Goal: Task Accomplishment & Management: Complete application form

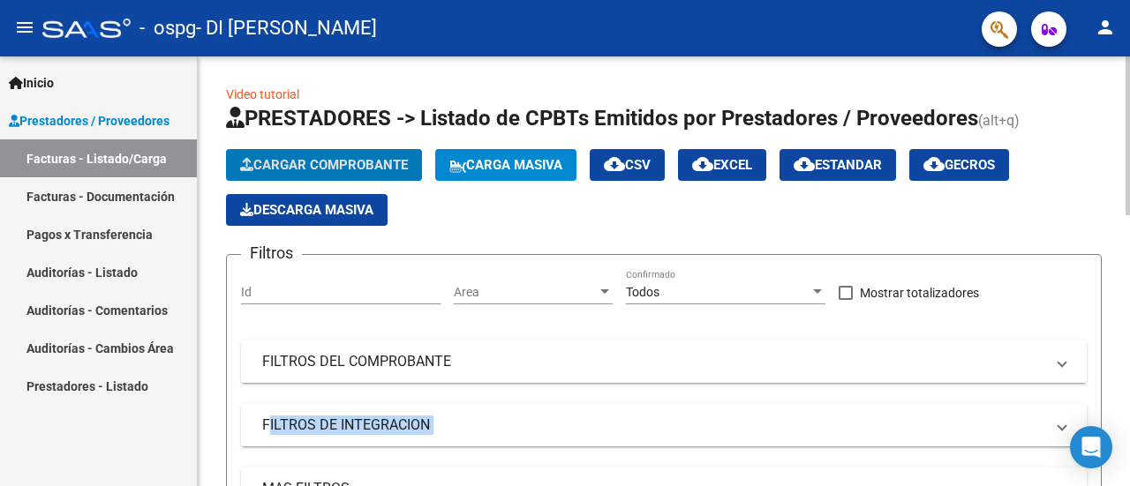
click at [335, 162] on span "Cargar Comprobante" at bounding box center [324, 165] width 168 height 16
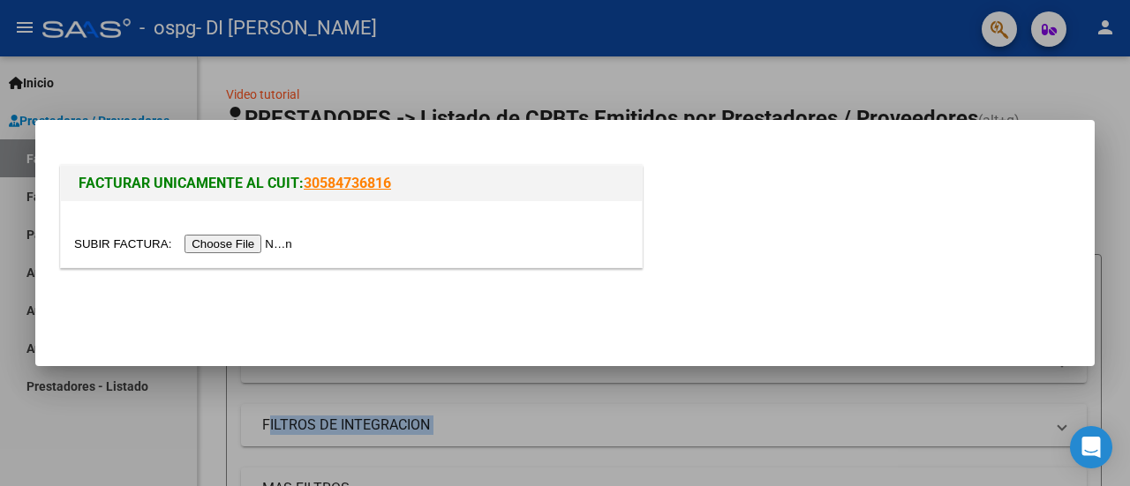
click at [214, 243] on input "file" at bounding box center [185, 244] width 223 height 19
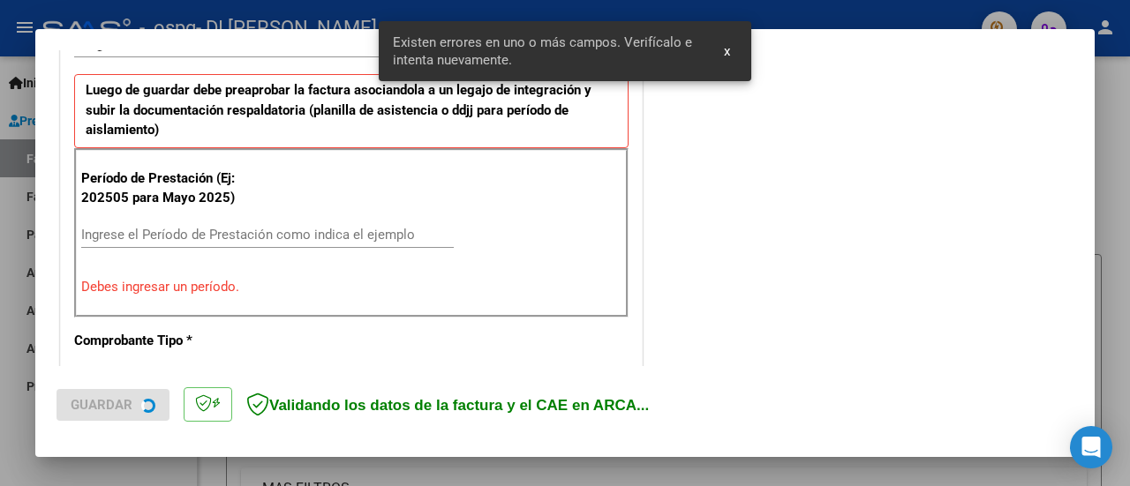
scroll to position [473, 0]
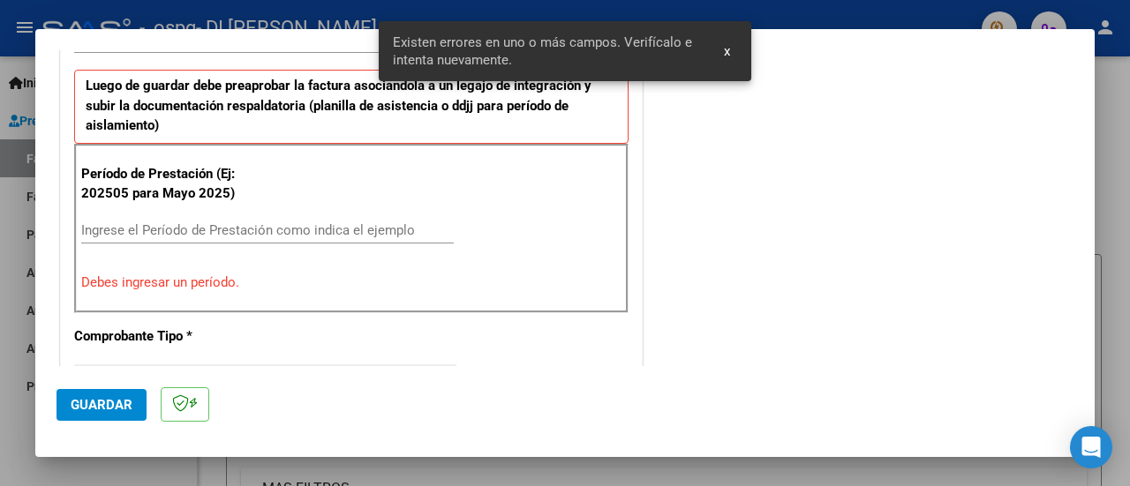
click at [293, 223] on input "Ingrese el Período de Prestación como indica el ejemplo" at bounding box center [267, 230] width 372 height 16
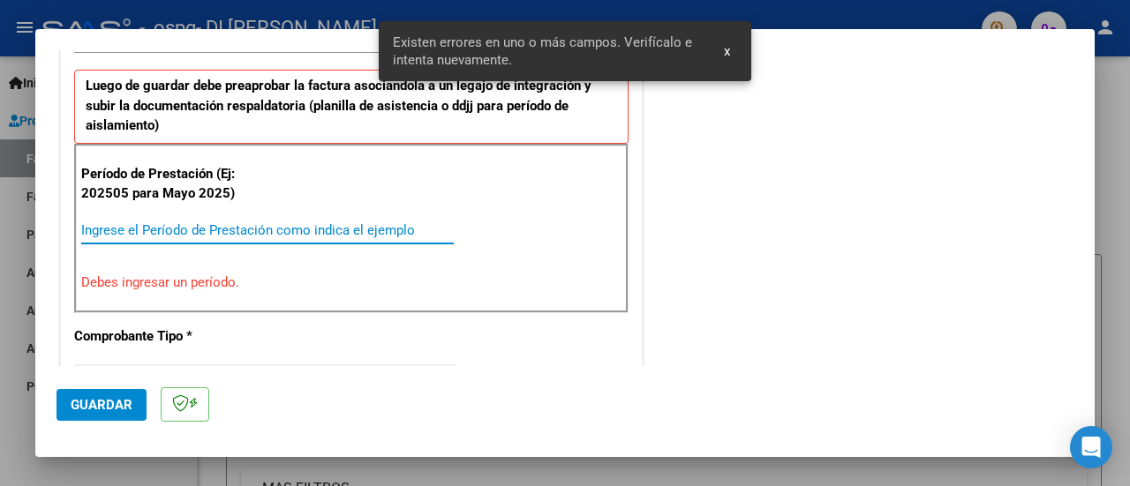
click at [727, 49] on span "x" at bounding box center [727, 51] width 6 height 16
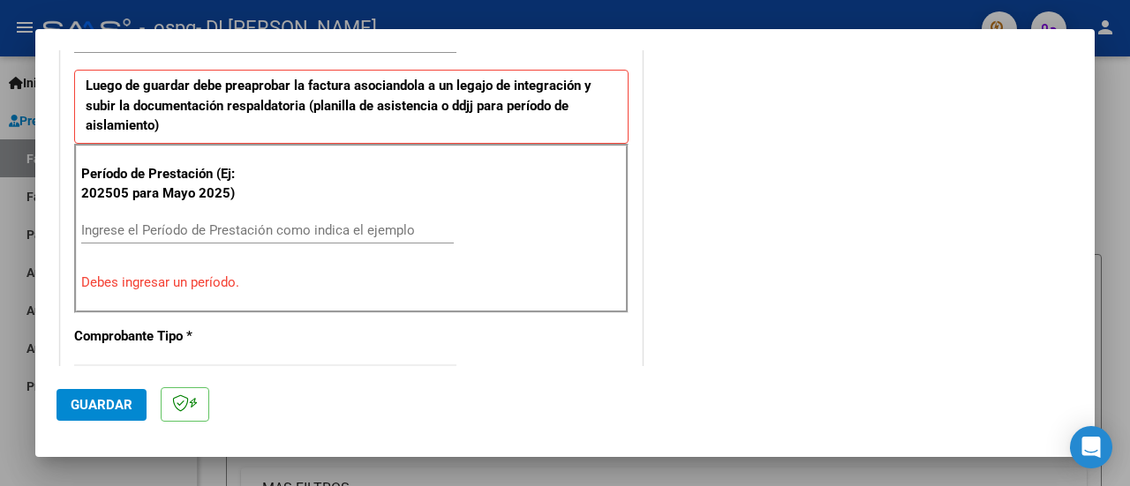
click at [284, 222] on input "Ingrese el Período de Prestación como indica el ejemplo" at bounding box center [267, 230] width 372 height 16
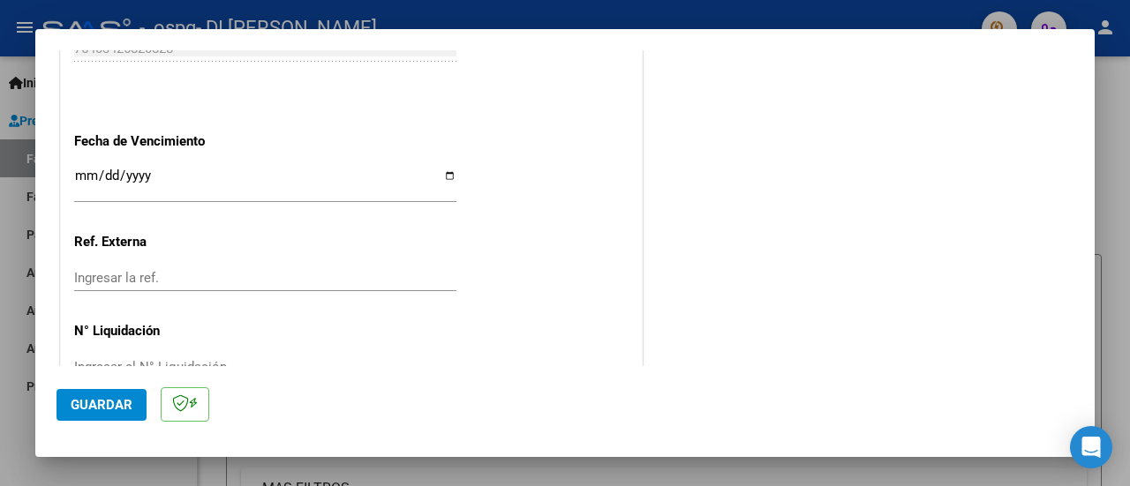
scroll to position [1273, 0]
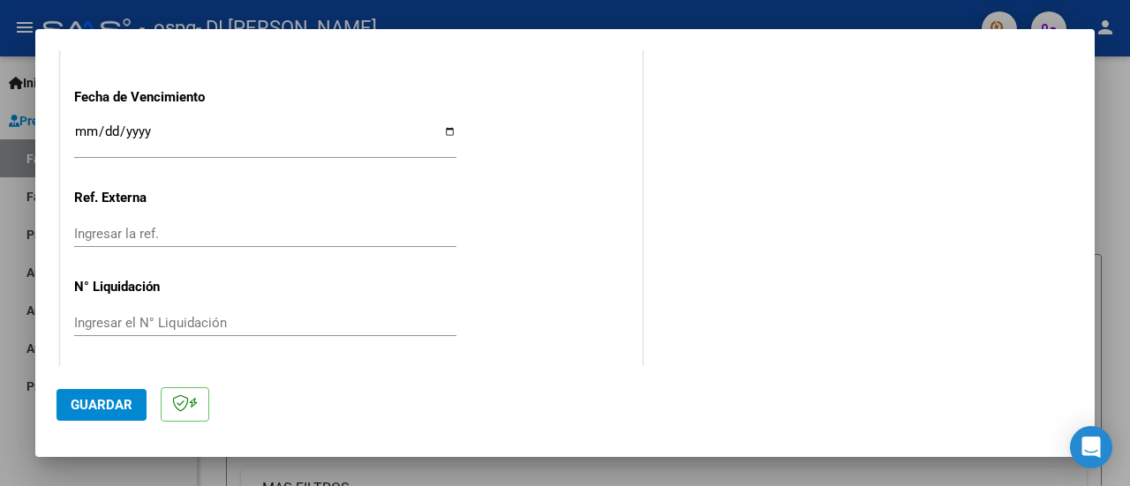
type input "202509"
click at [442, 127] on input "Ingresar la fecha" at bounding box center [265, 138] width 382 height 28
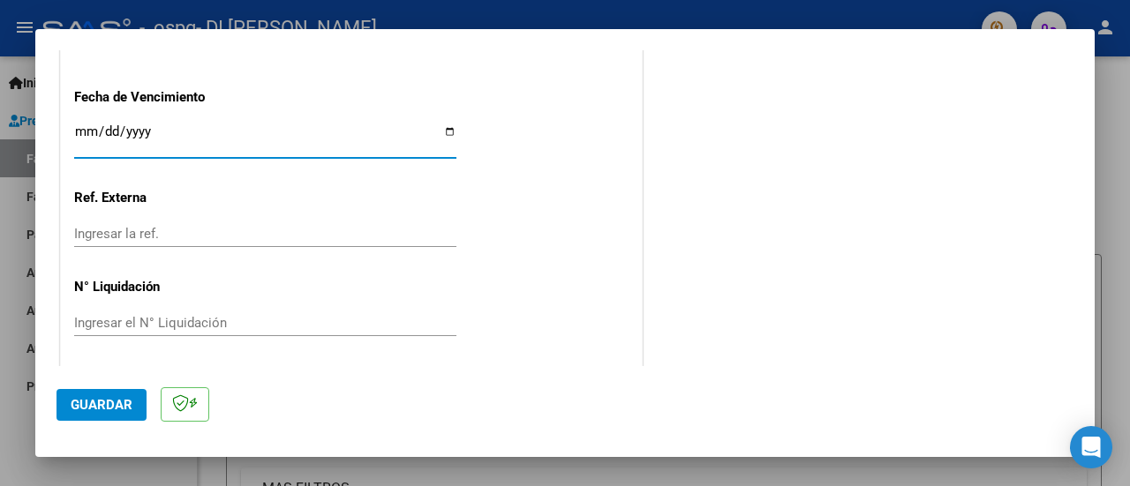
click at [443, 125] on input "[DATE]" at bounding box center [265, 138] width 382 height 28
type input "[DATE]"
click at [95, 416] on button "Guardar" at bounding box center [101, 405] width 90 height 32
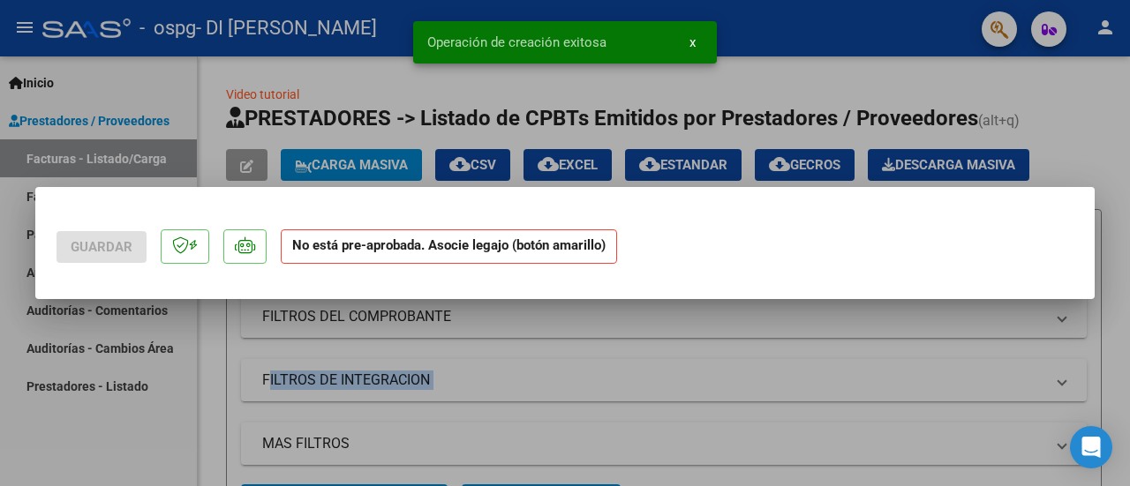
scroll to position [0, 0]
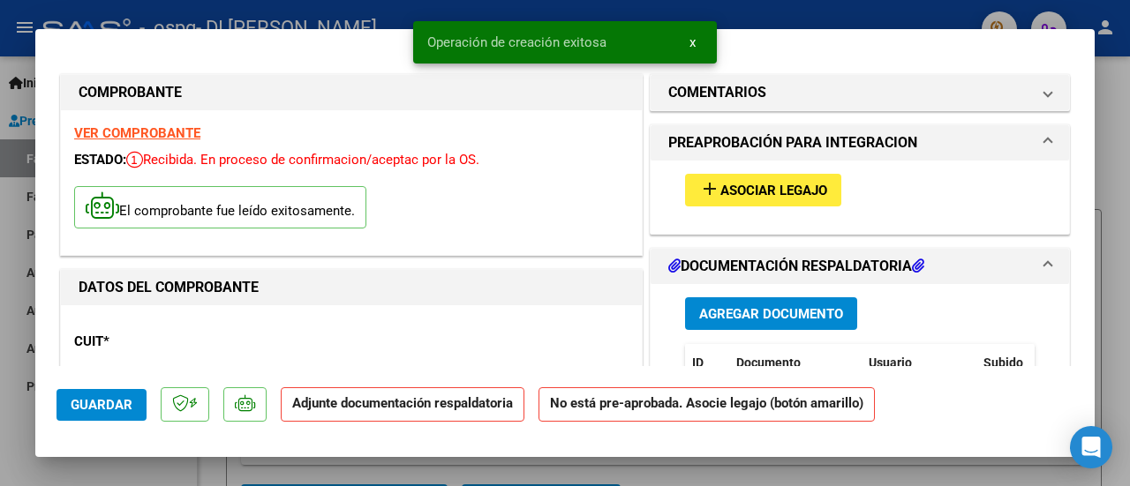
click at [768, 177] on button "add Asociar Legajo" at bounding box center [763, 190] width 156 height 33
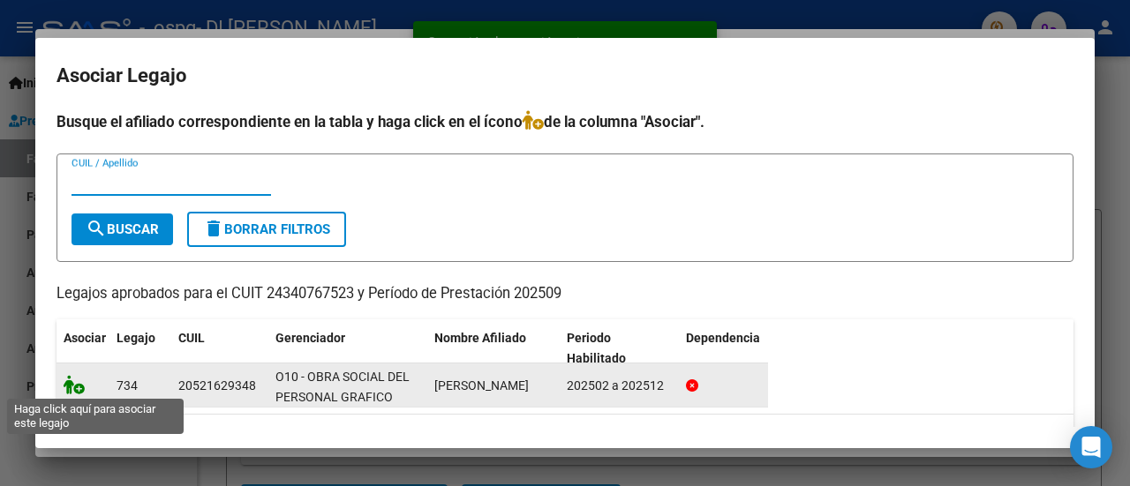
click at [79, 387] on icon at bounding box center [74, 384] width 21 height 19
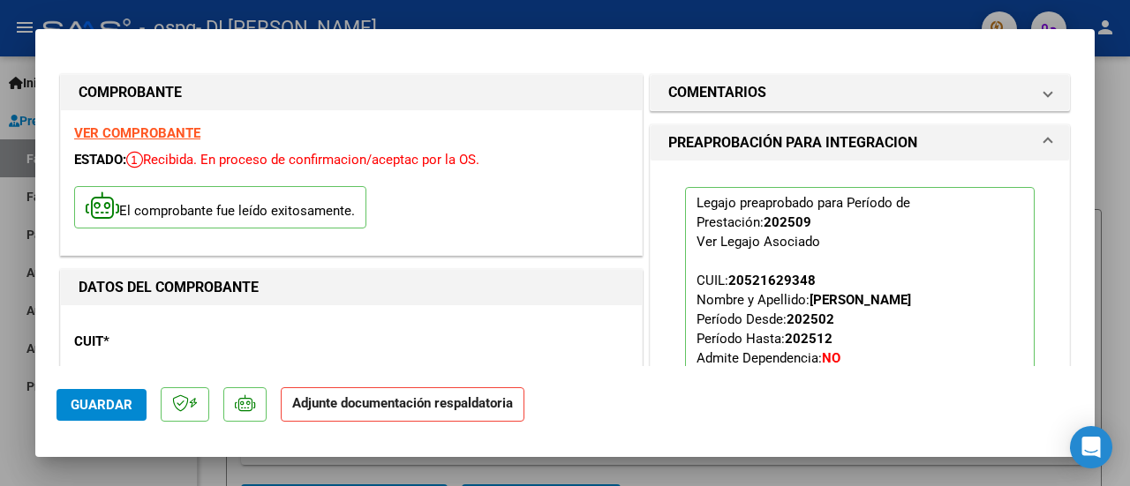
click at [374, 391] on p "Adjunte documentación respaldatoria" at bounding box center [403, 404] width 244 height 34
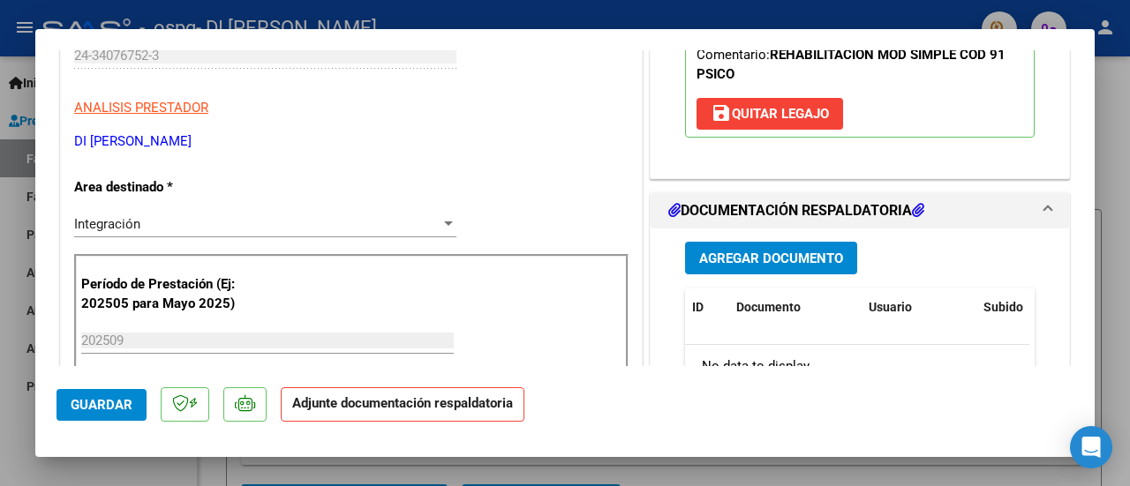
scroll to position [441, 0]
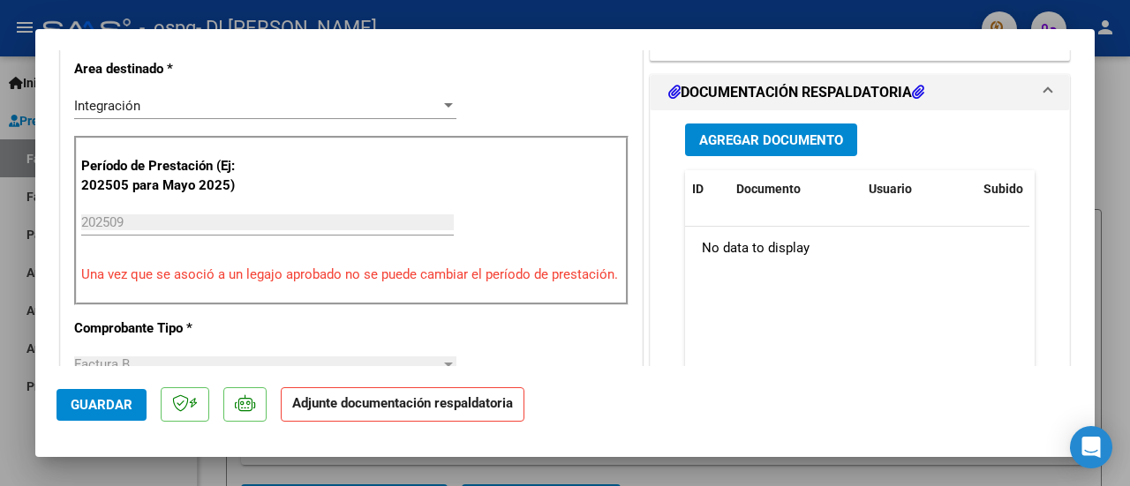
click at [789, 135] on span "Agregar Documento" at bounding box center [771, 140] width 144 height 16
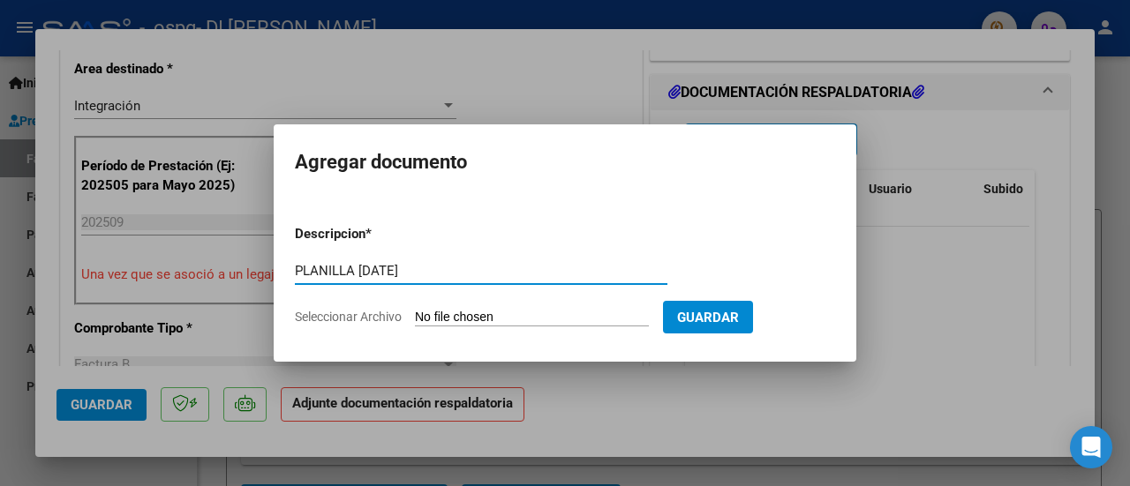
type input "PLANILLA [DATE]"
click at [556, 306] on form "Descripcion * PLANILLA [DATE] Escriba aquí una descripcion Seleccionar Archivo …" at bounding box center [565, 275] width 540 height 129
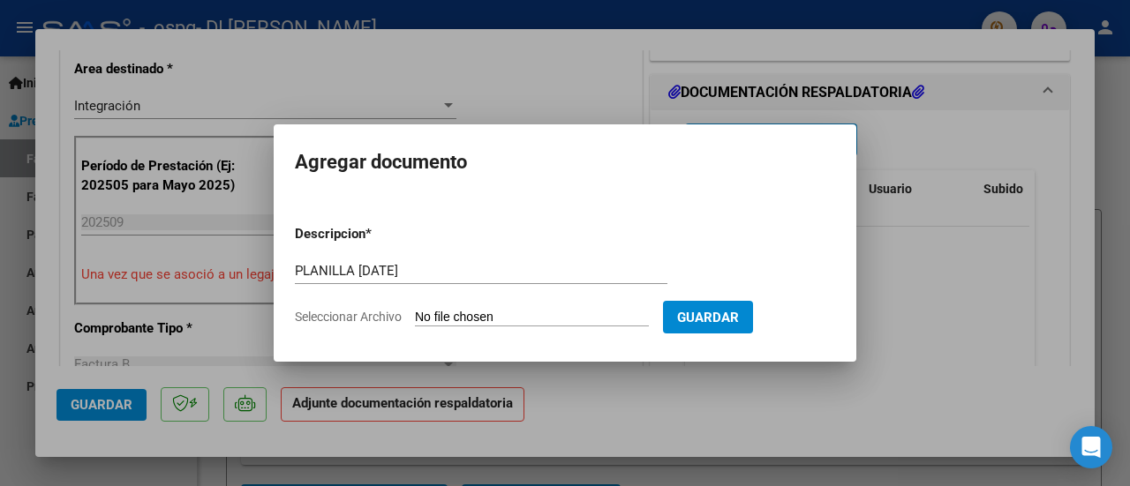
click at [520, 317] on input "Seleccionar Archivo" at bounding box center [532, 318] width 234 height 17
click at [1116, 170] on div at bounding box center [565, 243] width 1130 height 486
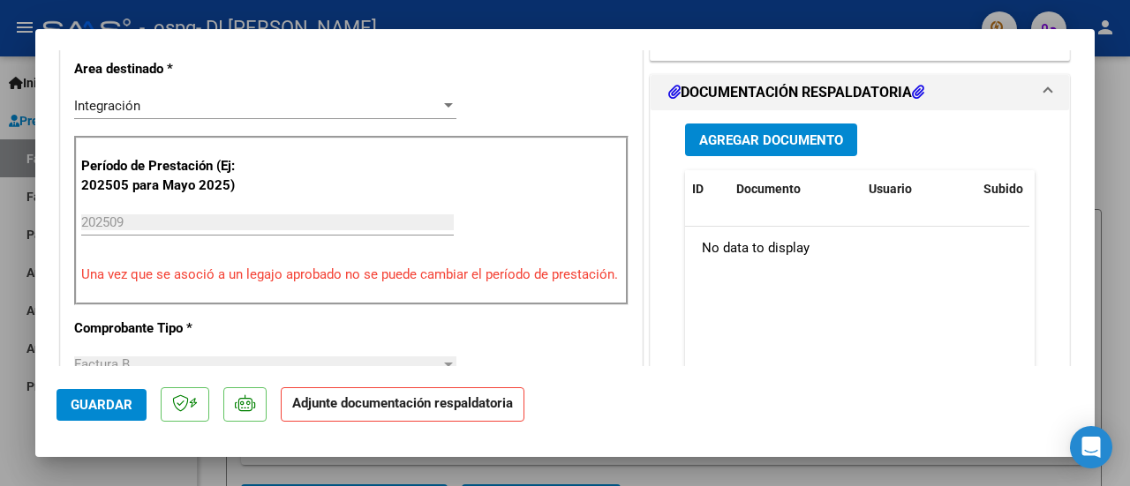
click at [752, 142] on span "Agregar Documento" at bounding box center [771, 140] width 144 height 16
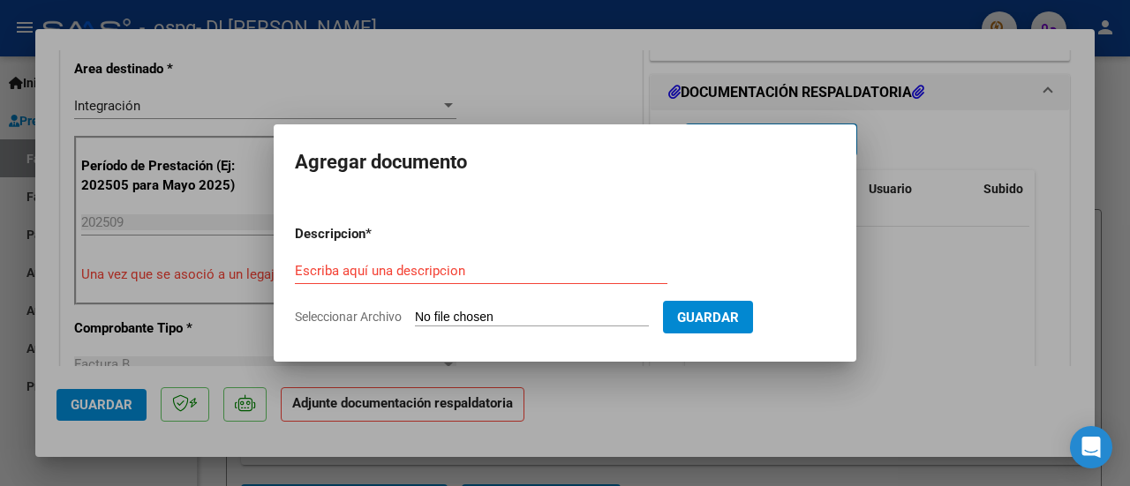
click at [479, 310] on input "Seleccionar Archivo" at bounding box center [532, 318] width 234 height 17
type input "C:\fakepath\PLANILLA [DATE] [PERSON_NAME].pdf"
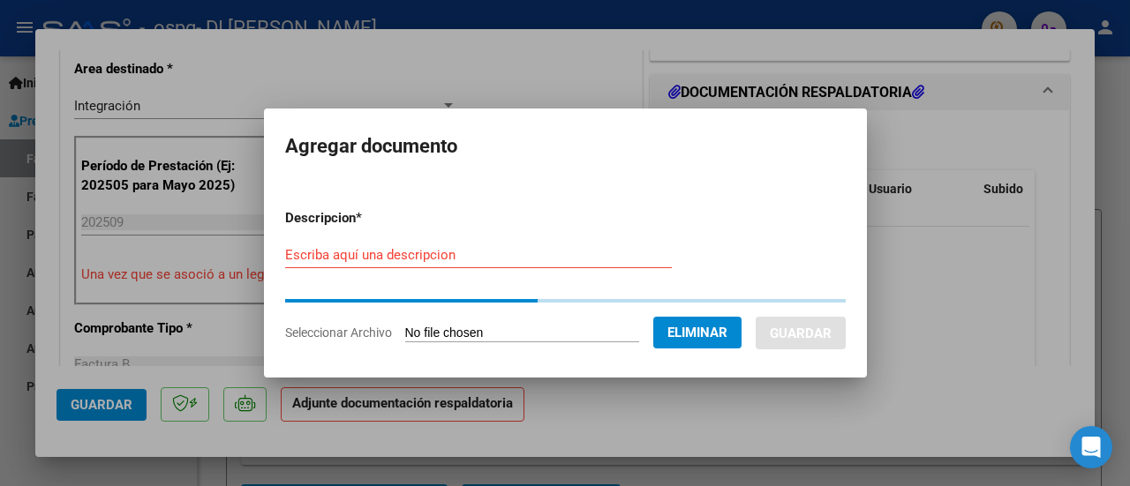
click at [410, 262] on input "Escriba aquí una descripcion" at bounding box center [478, 255] width 387 height 16
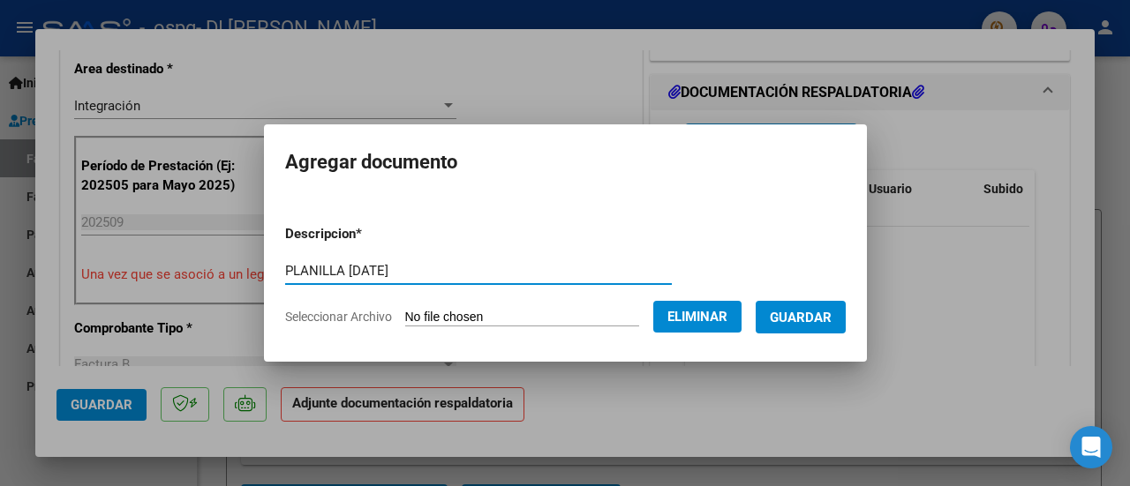
type input "PLANILLA [DATE]"
click at [789, 313] on span "Guardar" at bounding box center [801, 318] width 62 height 16
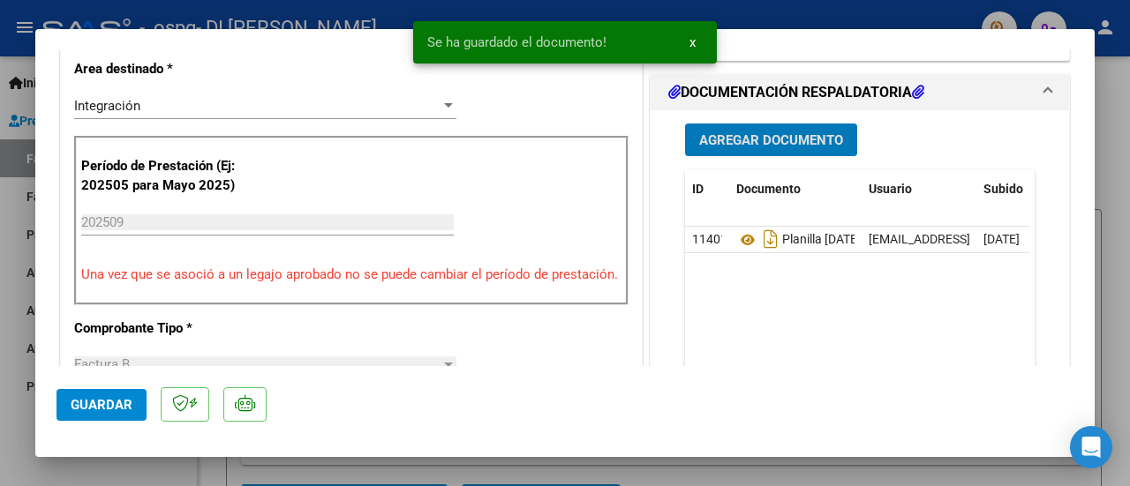
click at [1124, 122] on div at bounding box center [565, 243] width 1130 height 486
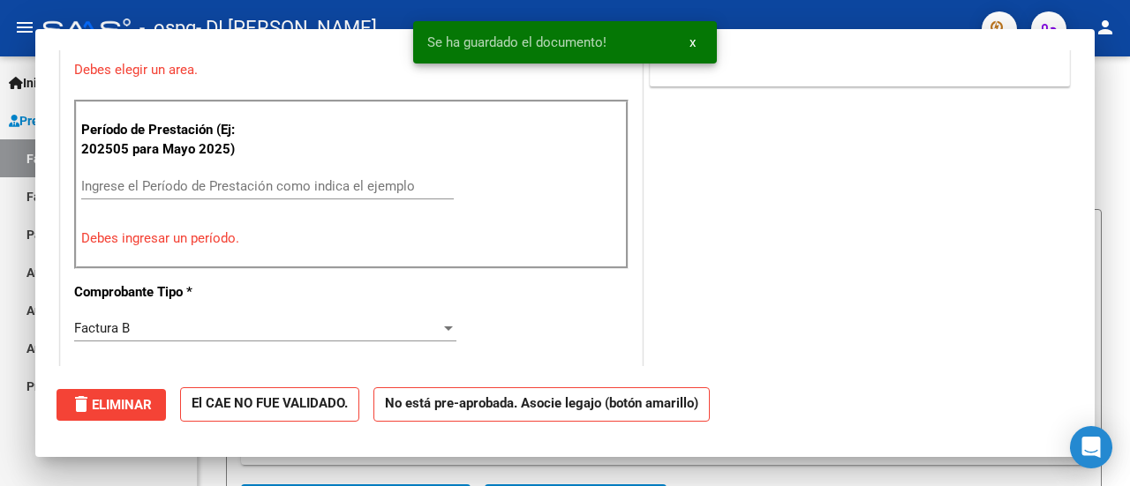
scroll to position [0, 0]
